Goal: Information Seeking & Learning: Learn about a topic

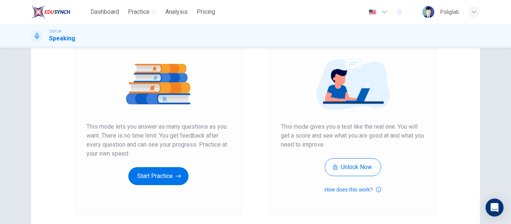
scroll to position [77, 0]
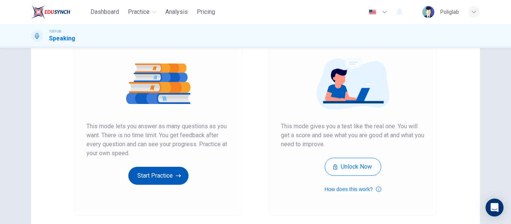
click at [158, 176] on button "Start Practice" at bounding box center [158, 176] width 60 height 18
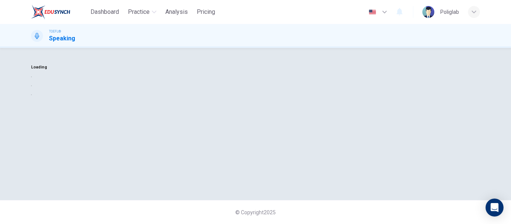
scroll to position [0, 0]
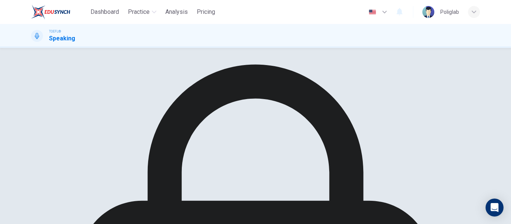
click at [17, 123] on div "Your answers will not be evaluated. Become a Plus member to have your scores ev…" at bounding box center [255, 136] width 511 height 176
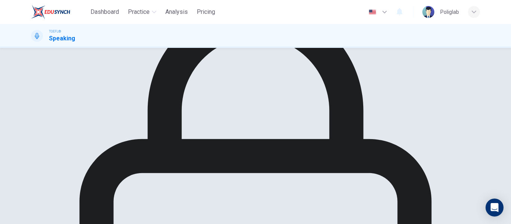
scroll to position [63, 0]
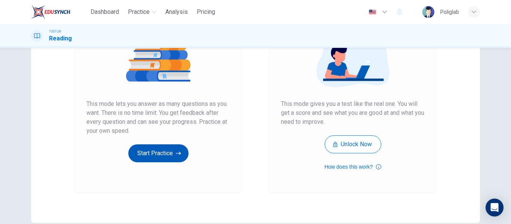
scroll to position [100, 0]
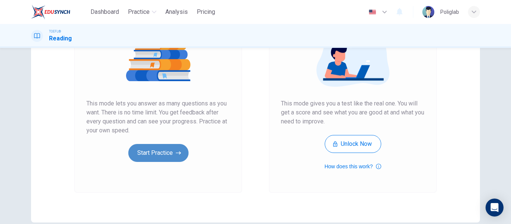
click at [161, 158] on button "Start Practice" at bounding box center [158, 153] width 60 height 18
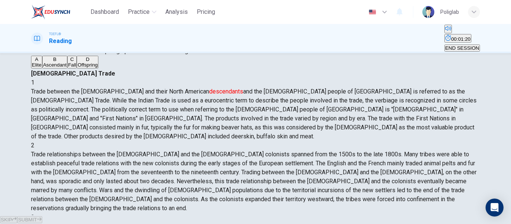
scroll to position [40, 0]
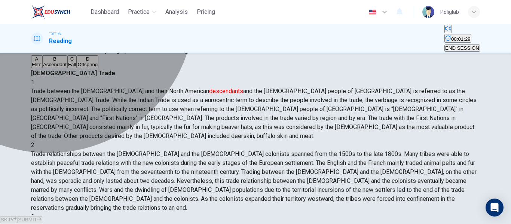
click at [77, 68] on button "C Fall" at bounding box center [71, 61] width 9 height 13
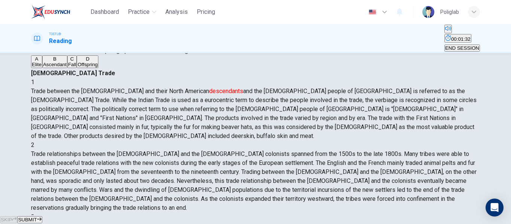
click at [42, 216] on button "SUBMIT" at bounding box center [29, 219] width 25 height 7
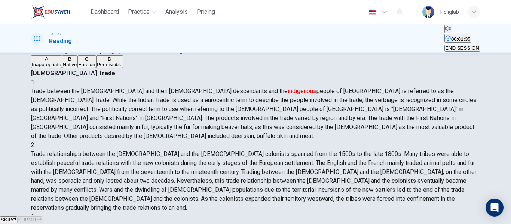
click at [78, 68] on button "B Native" at bounding box center [70, 61] width 16 height 13
click at [42, 216] on button "SUBMIT" at bounding box center [29, 219] width 25 height 7
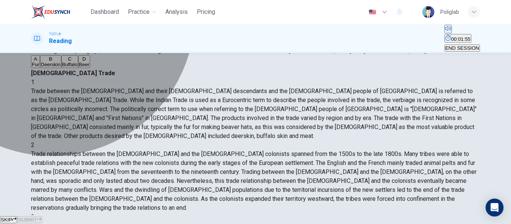
click at [90, 68] on button "D Beer" at bounding box center [84, 61] width 12 height 13
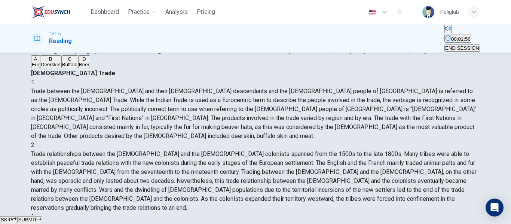
click at [37, 217] on span "SUBMIT" at bounding box center [27, 220] width 19 height 6
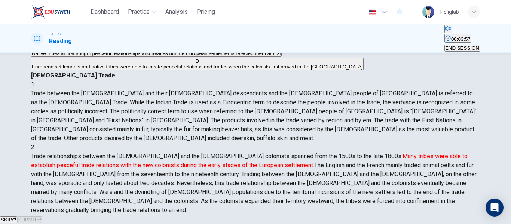
scroll to position [83, 0]
click at [178, 69] on span "European settlements and native tribes were able to create peaceful relations a…" at bounding box center [197, 66] width 331 height 6
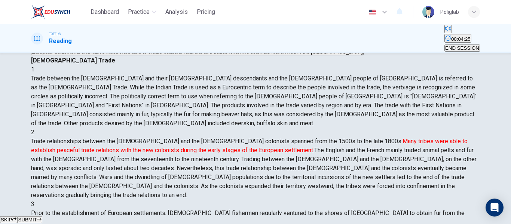
scroll to position [100, 0]
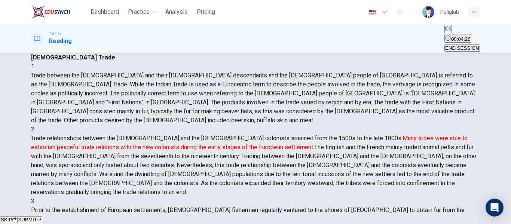
click at [42, 216] on button "SUBMIT" at bounding box center [29, 219] width 25 height 7
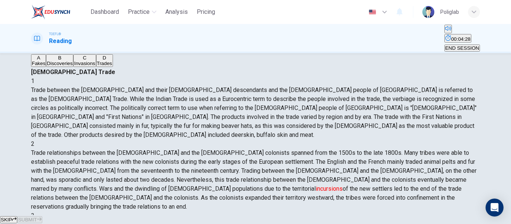
scroll to position [41, 0]
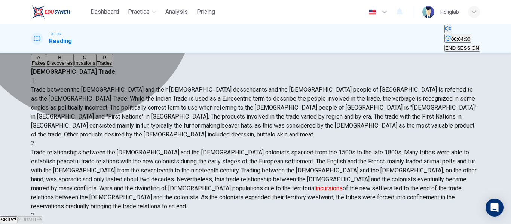
click at [96, 67] on button "C Invasions" at bounding box center [84, 60] width 22 height 13
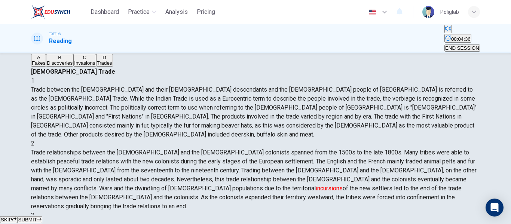
click at [37, 217] on span "SUBMIT" at bounding box center [27, 220] width 19 height 6
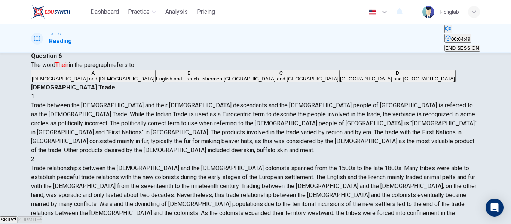
scroll to position [26, 0]
click at [155, 82] on button "A [DEMOGRAPHIC_DATA] and [DEMOGRAPHIC_DATA]" at bounding box center [93, 75] width 124 height 13
click at [37, 217] on span "SUBMIT" at bounding box center [27, 220] width 19 height 6
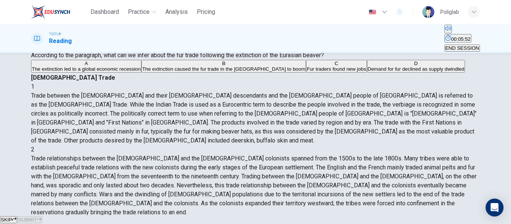
scroll to position [37, 0]
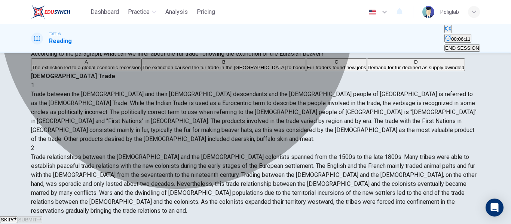
click at [222, 70] on span "The extinction caused the fur trade in the [GEOGRAPHIC_DATA] to boom" at bounding box center [223, 68] width 163 height 6
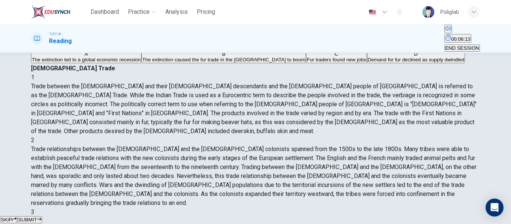
scroll to position [45, 0]
click at [37, 217] on span "SUBMIT" at bounding box center [27, 220] width 19 height 6
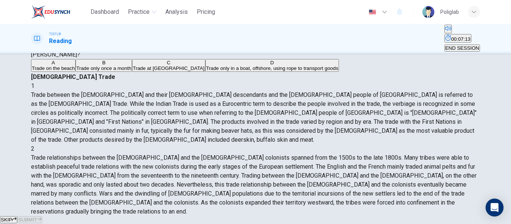
scroll to position [44, 0]
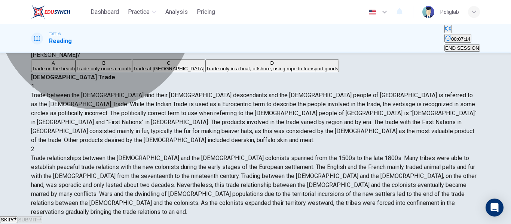
click at [141, 72] on button "C Trade at [GEOGRAPHIC_DATA]" at bounding box center [168, 65] width 73 height 13
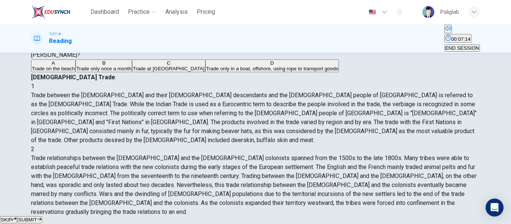
click at [206, 71] on span "Trade only in a boat, offshore, using rope to transport goods" at bounding box center [272, 69] width 132 height 6
click at [37, 217] on span "SUBMIT" at bounding box center [27, 220] width 19 height 6
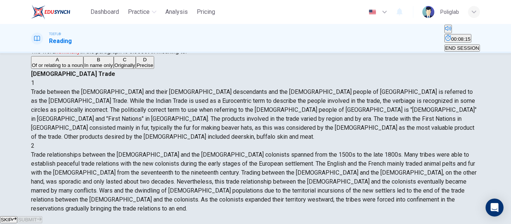
scroll to position [39, 0]
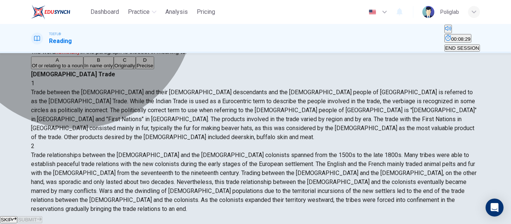
click at [113, 69] on button "B In name only" at bounding box center [98, 62] width 30 height 13
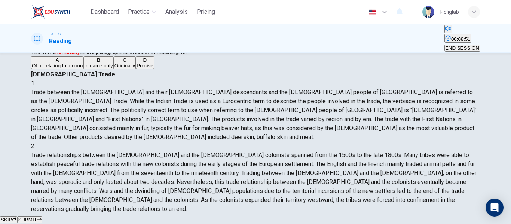
click at [136, 69] on button "D Precise" at bounding box center [145, 62] width 18 height 13
click at [37, 217] on span "SUBMIT" at bounding box center [27, 220] width 19 height 6
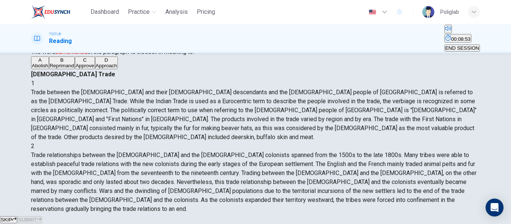
scroll to position [326, 0]
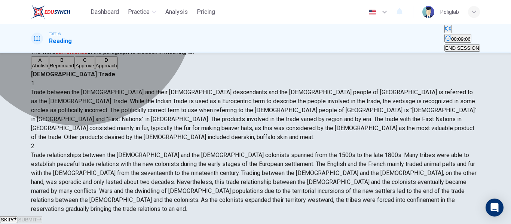
click at [75, 69] on button "B Reprimand" at bounding box center [62, 62] width 26 height 13
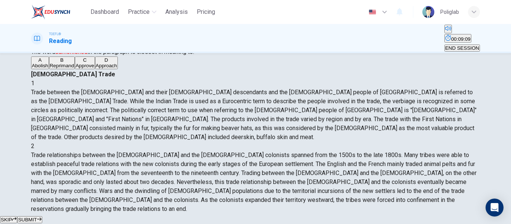
click at [37, 217] on span "SUBMIT" at bounding box center [27, 220] width 19 height 6
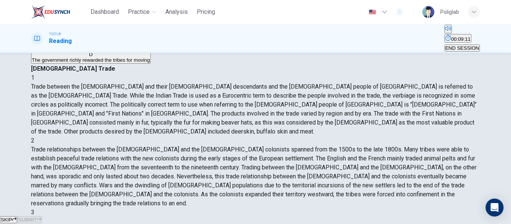
scroll to position [37, 0]
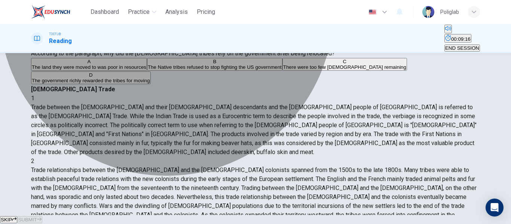
click at [147, 71] on button "A The land they were moved to was poor in resources" at bounding box center [89, 64] width 116 height 13
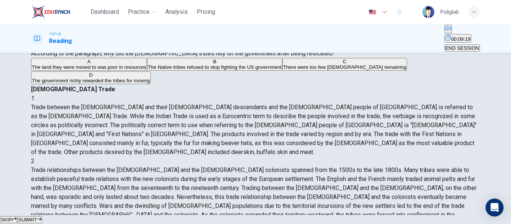
click at [37, 217] on span "SUBMIT" at bounding box center [27, 220] width 19 height 6
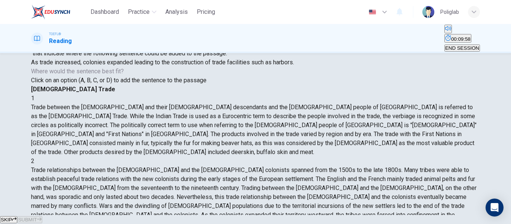
scroll to position [302, 0]
click at [42, 216] on button "SUBMIT" at bounding box center [29, 219] width 25 height 7
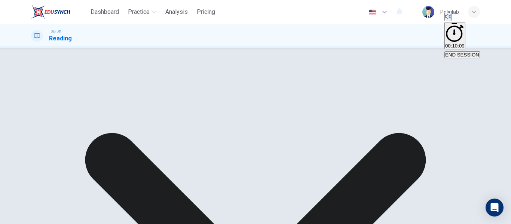
scroll to position [335, 0]
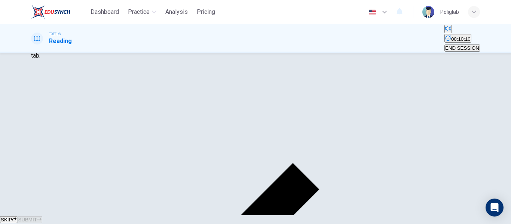
scroll to position [118, 0]
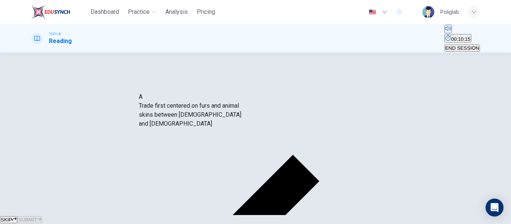
drag, startPoint x: 108, startPoint y: 96, endPoint x: 233, endPoint y: 108, distance: 125.1
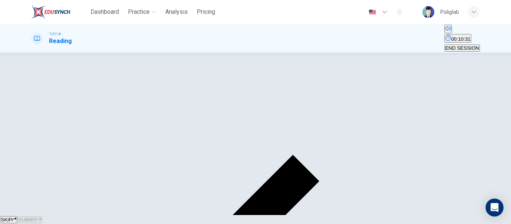
scroll to position [111, 0]
drag, startPoint x: 119, startPoint y: 108, endPoint x: 263, endPoint y: 133, distance: 146.6
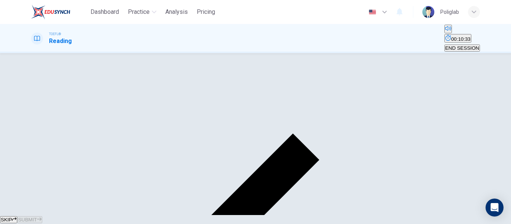
scroll to position [141, 0]
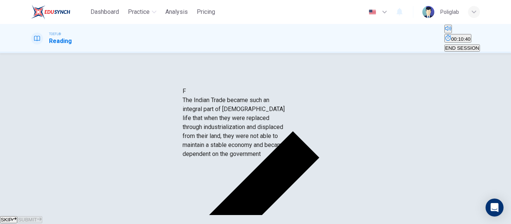
drag, startPoint x: 111, startPoint y: 132, endPoint x: 277, endPoint y: 145, distance: 165.7
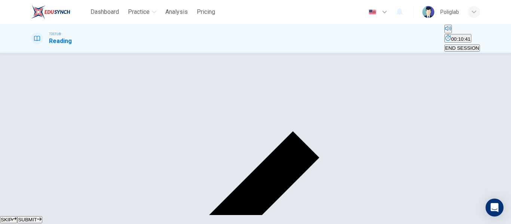
scroll to position [4, 0]
click at [42, 216] on button "SUBMIT" at bounding box center [29, 219] width 25 height 7
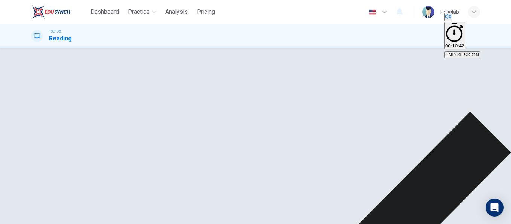
scroll to position [7, 0]
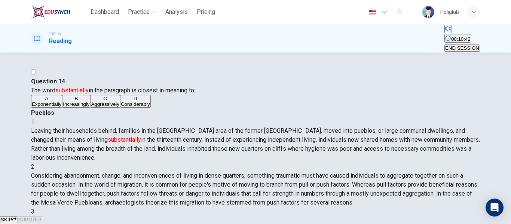
click at [458, 45] on span "END SESSION" at bounding box center [462, 48] width 34 height 6
